Goal: Use online tool/utility: Use online tool/utility

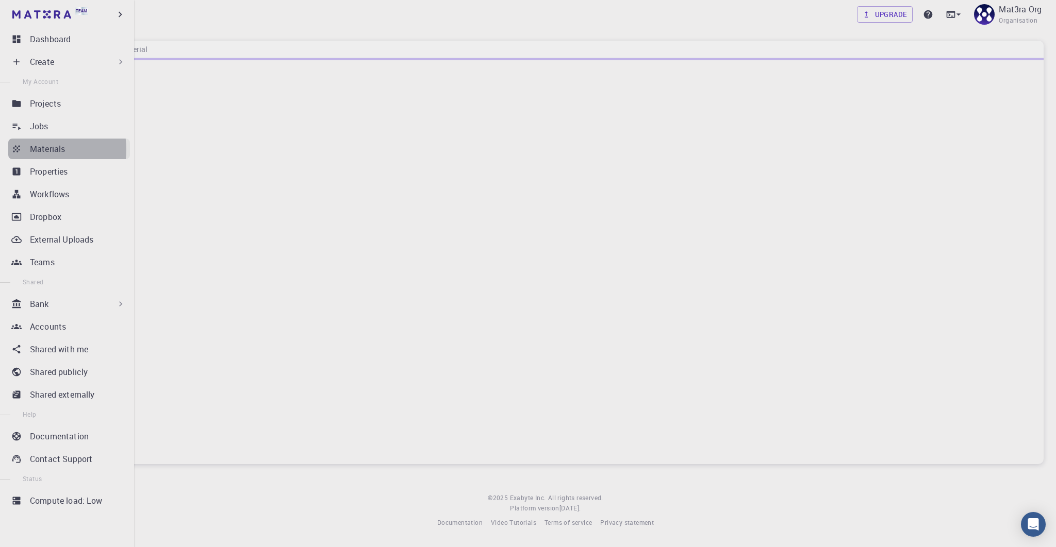
click at [39, 149] on p "Materials" at bounding box center [47, 149] width 35 height 12
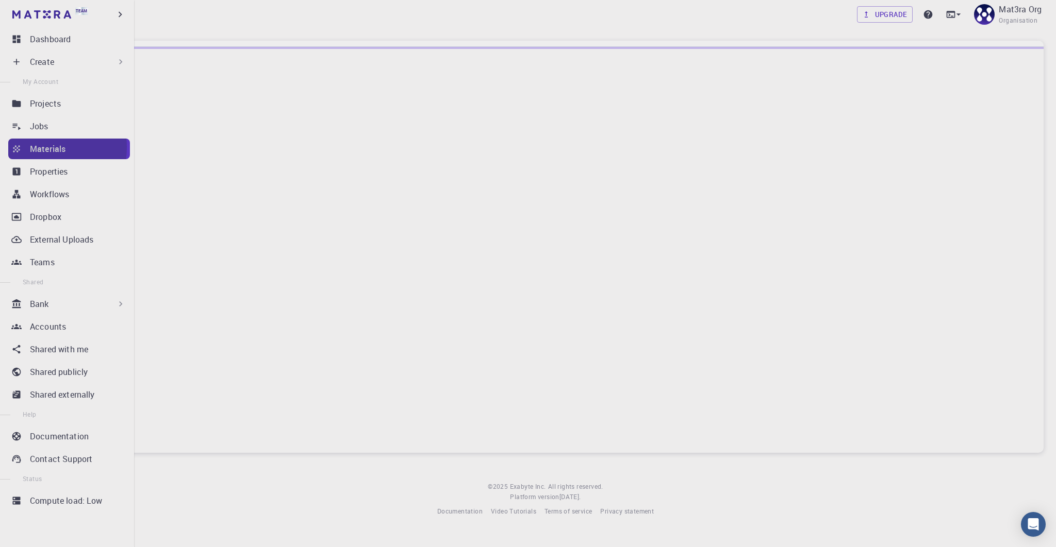
click at [40, 147] on p "Materials" at bounding box center [48, 149] width 36 height 12
click at [21, 149] on icon at bounding box center [16, 149] width 10 height 10
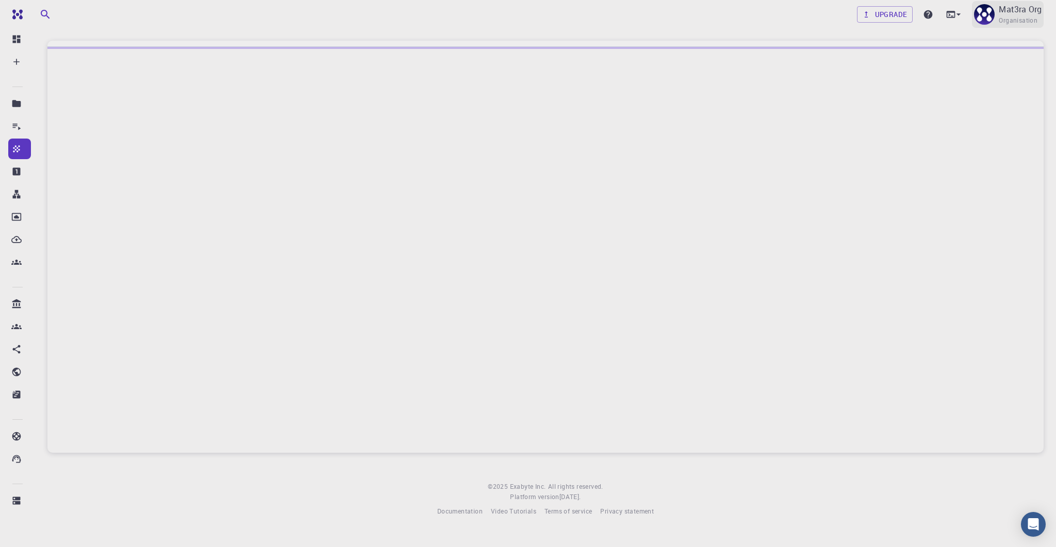
click at [995, 9] on div "Mat3ra Org Organisation" at bounding box center [1008, 14] width 72 height 27
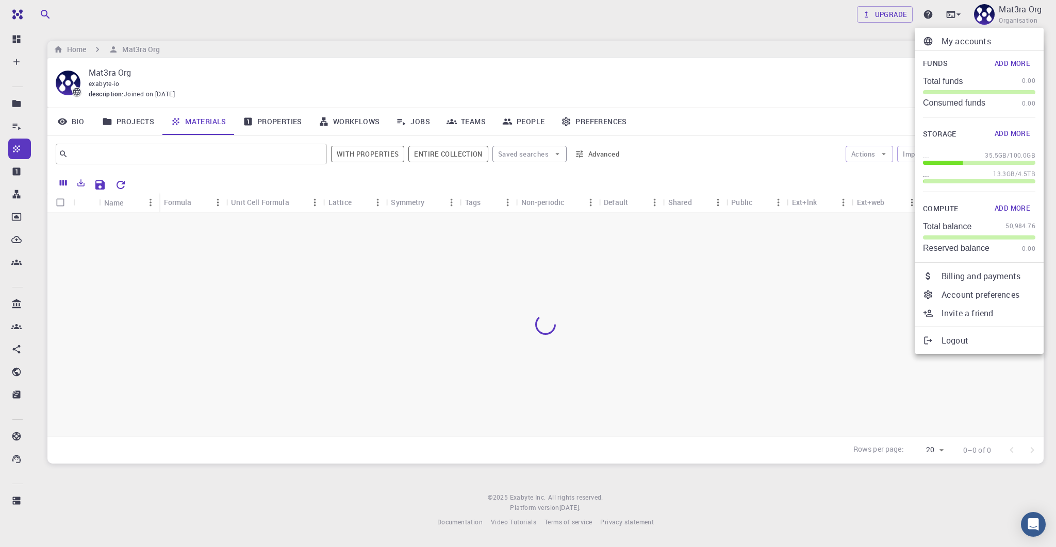
click at [527, 61] on div at bounding box center [528, 273] width 1056 height 547
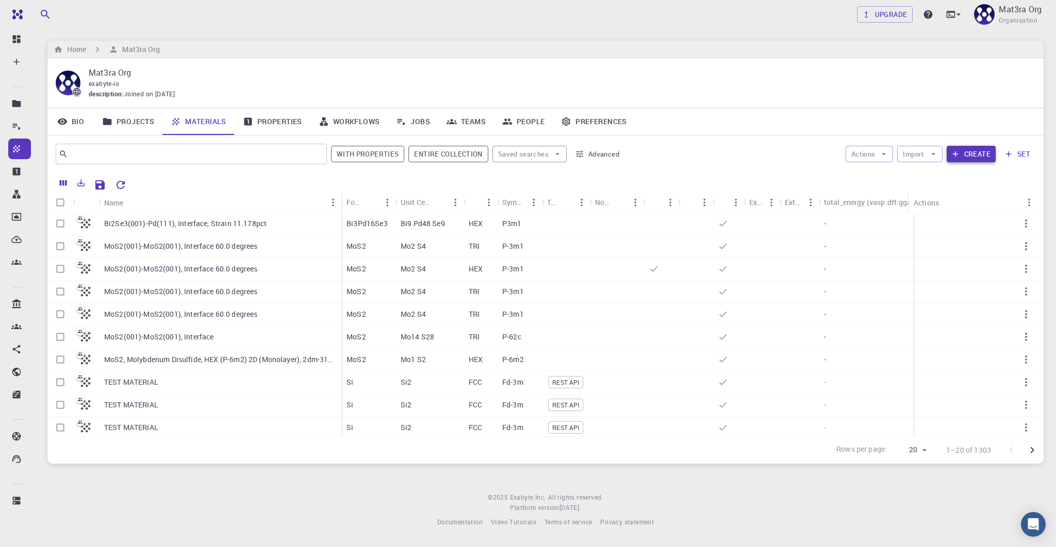
click at [973, 151] on button "Create" at bounding box center [970, 154] width 49 height 16
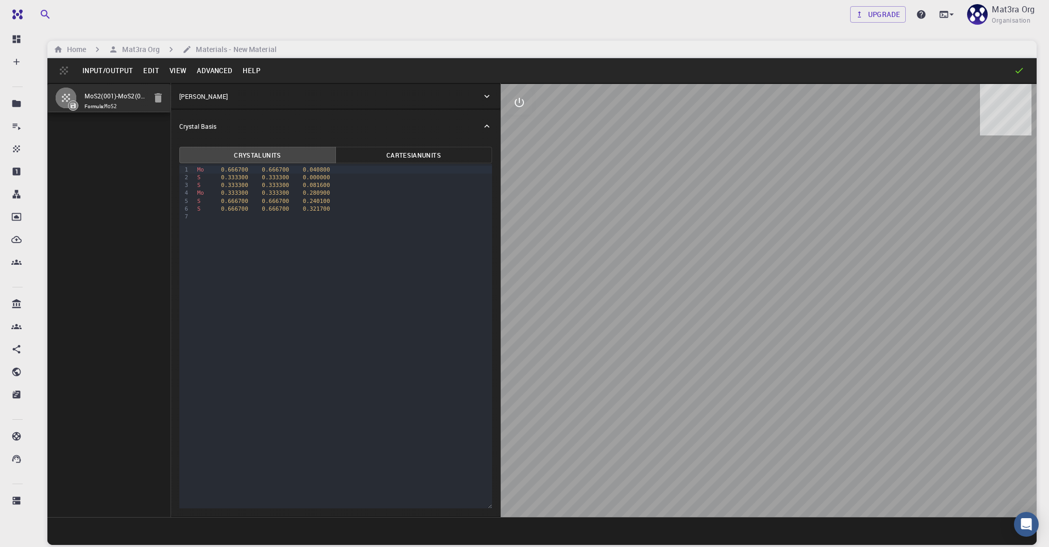
click at [213, 70] on button "Advanced" at bounding box center [215, 70] width 46 height 16
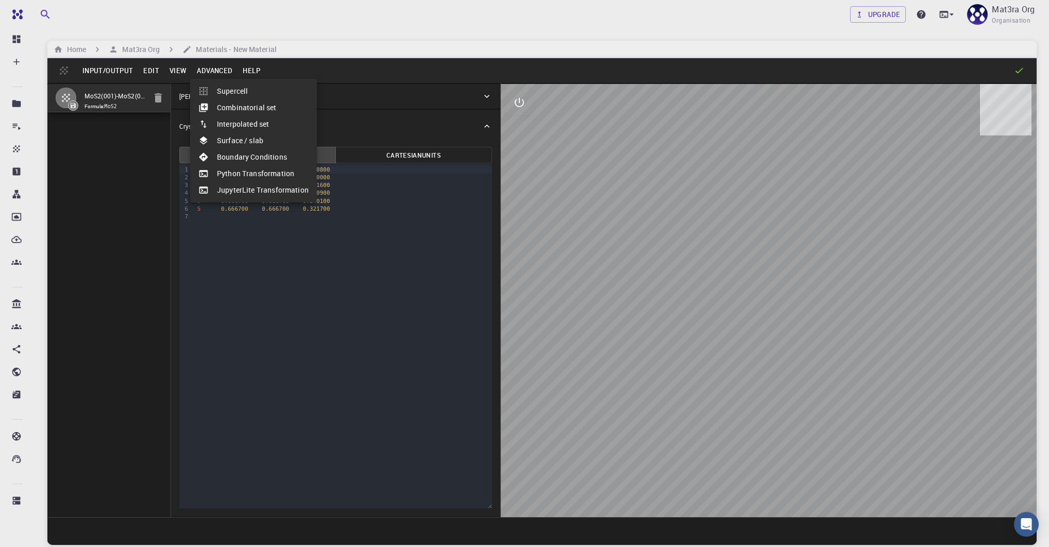
click at [269, 193] on li "JupyterLite Transformation" at bounding box center [253, 190] width 127 height 16
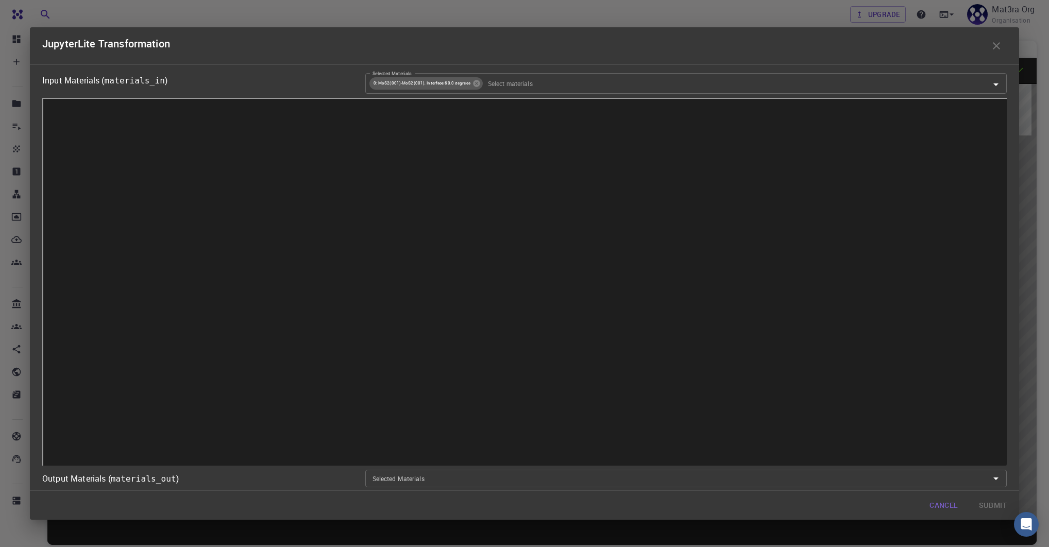
click at [1004, 45] on button "button" at bounding box center [997, 46] width 21 height 21
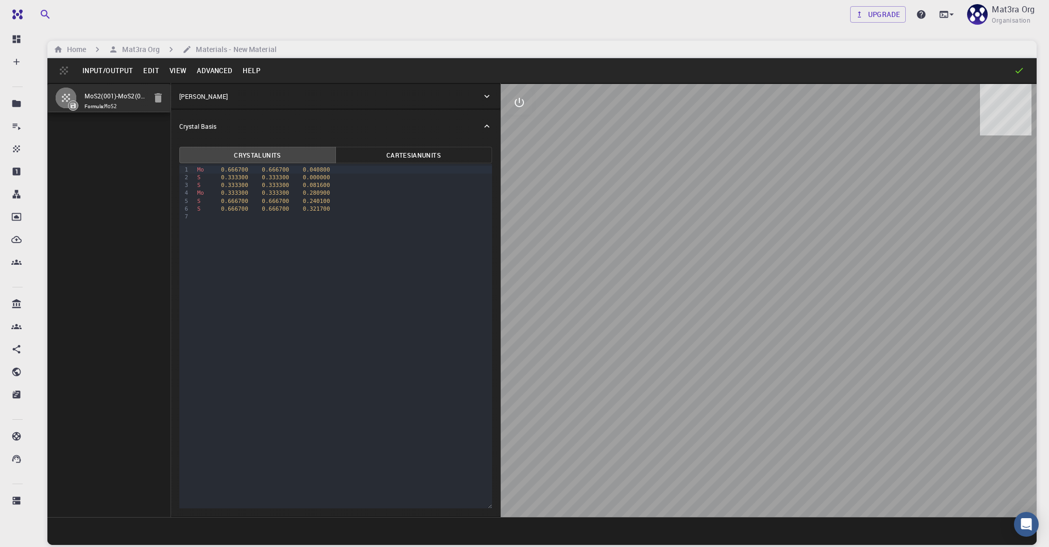
click at [182, 77] on button "View" at bounding box center [178, 70] width 28 height 16
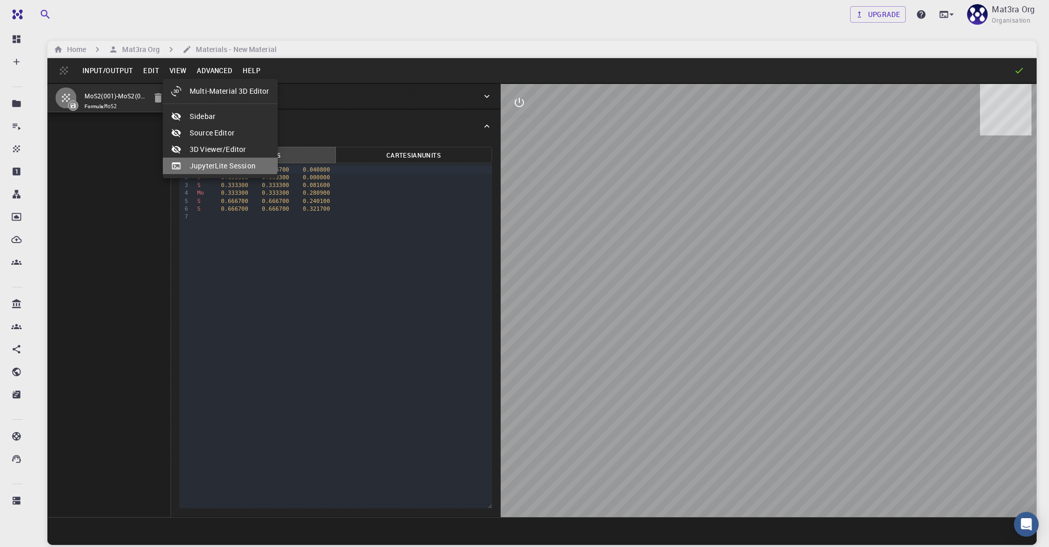
click at [201, 161] on li "JupyterLite Session" at bounding box center [220, 166] width 115 height 16
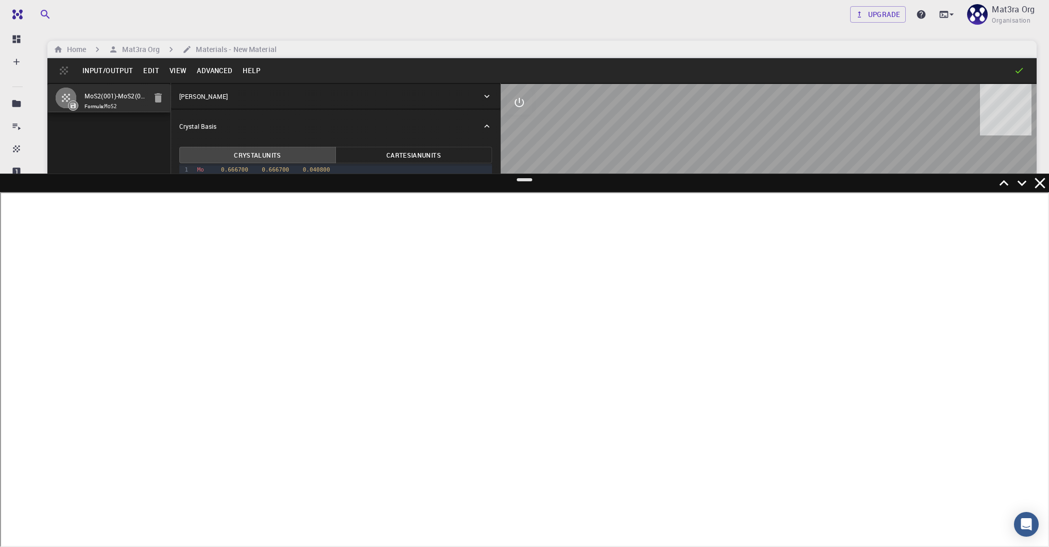
click at [324, 210] on div at bounding box center [524, 361] width 1049 height 374
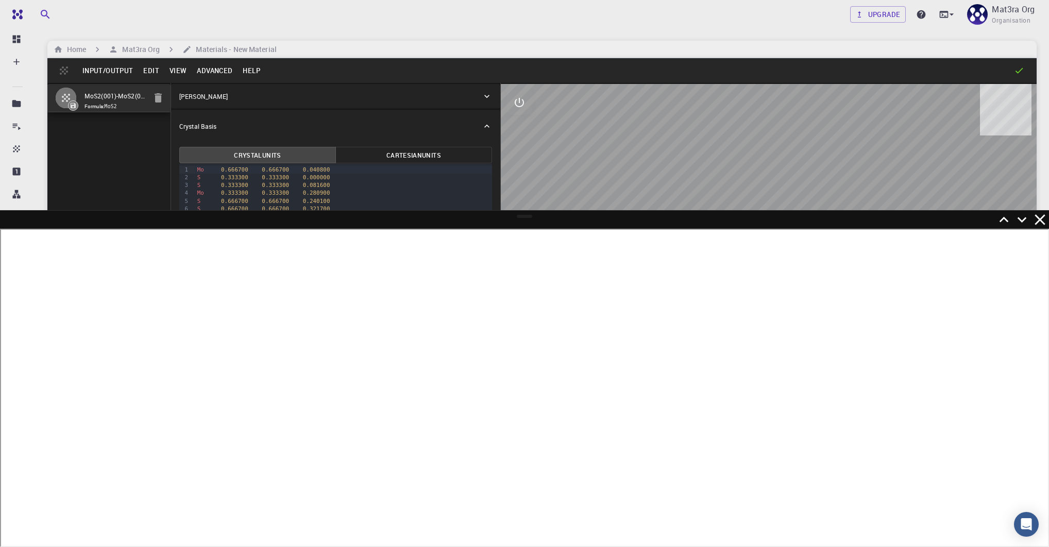
click at [1044, 220] on icon at bounding box center [1040, 220] width 18 height 18
